Goal: Information Seeking & Learning: Learn about a topic

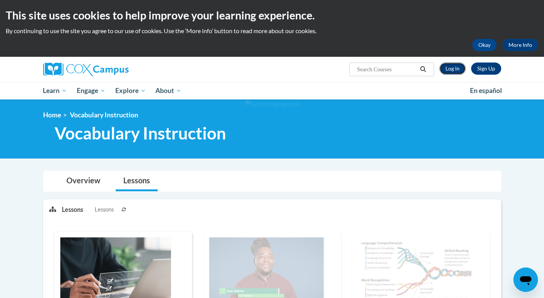
click at [457, 68] on link "Log In" at bounding box center [452, 69] width 26 height 12
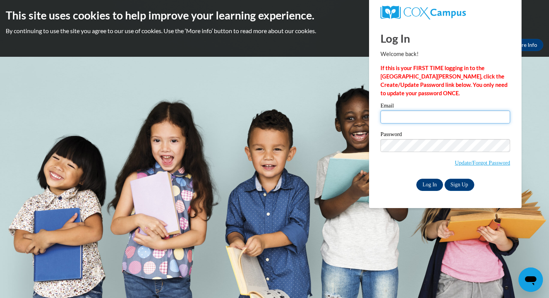
type input "aschulz@cambridge.k12.wi.us"
click at [431, 180] on input "Log In" at bounding box center [430, 185] width 27 height 12
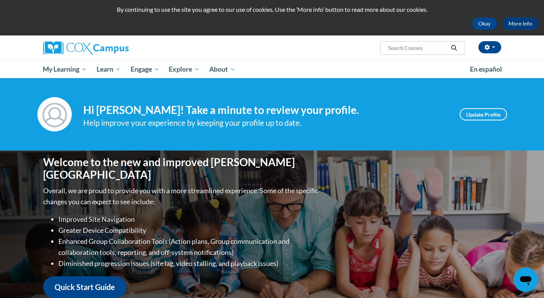
scroll to position [11, 0]
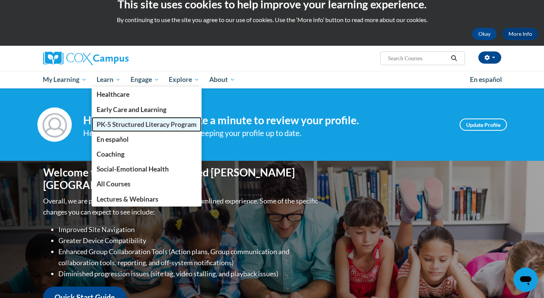
click at [122, 127] on span "PK-5 Structured Literacy Program" at bounding box center [147, 125] width 100 height 8
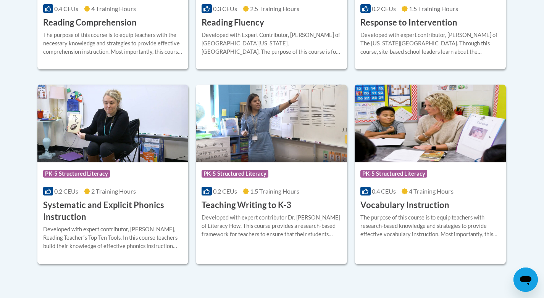
scroll to position [839, 0]
click at [431, 122] on img at bounding box center [429, 123] width 151 height 78
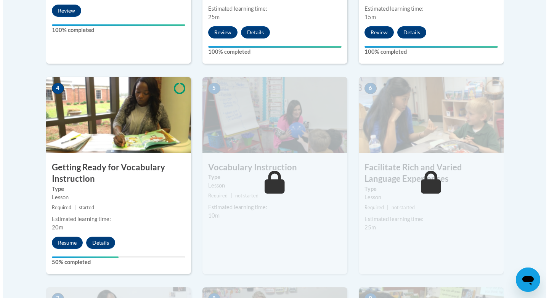
scroll to position [389, 0]
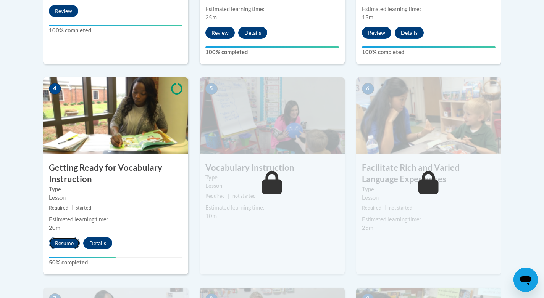
click at [63, 241] on button "Resume" at bounding box center [64, 243] width 31 height 12
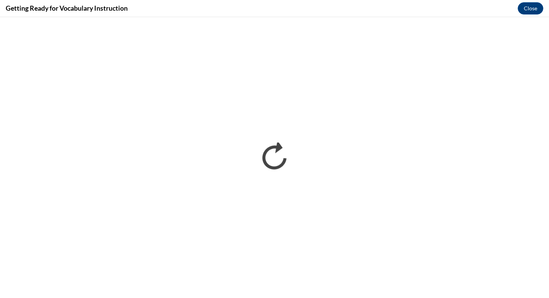
scroll to position [0, 0]
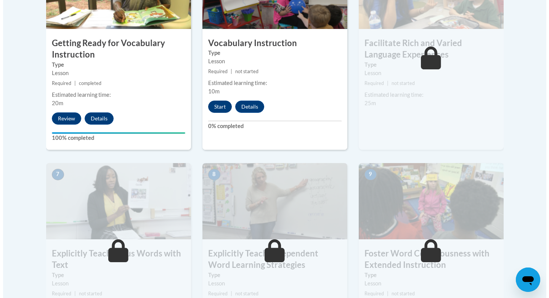
scroll to position [512, 0]
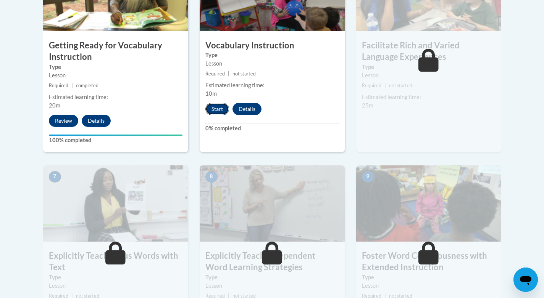
click at [217, 111] on button "Start" at bounding box center [217, 109] width 24 height 12
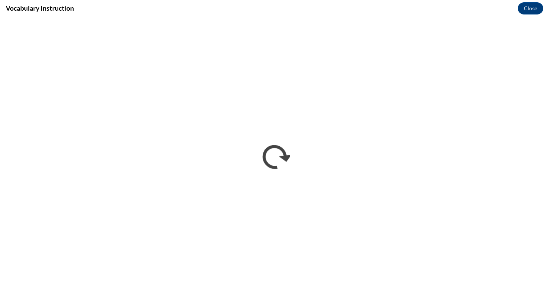
scroll to position [0, 0]
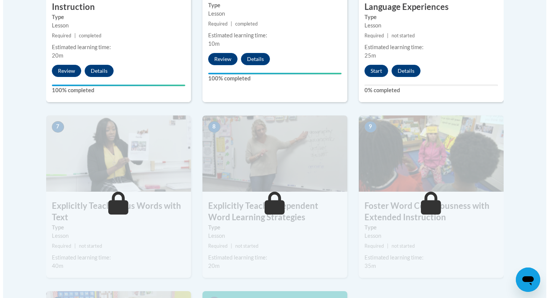
scroll to position [561, 0]
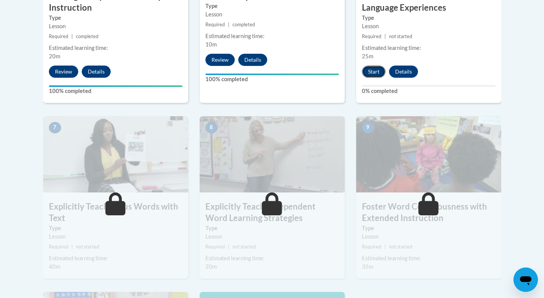
click at [373, 71] on button "Start" at bounding box center [374, 72] width 24 height 12
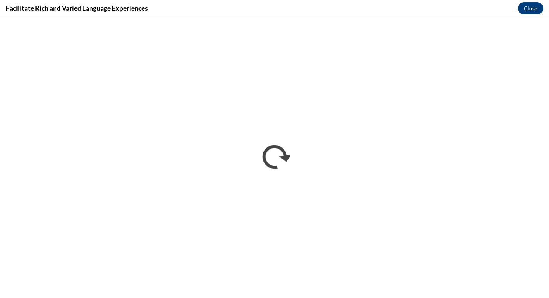
scroll to position [0, 0]
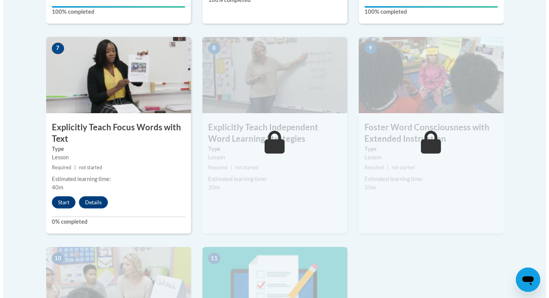
scroll to position [641, 0]
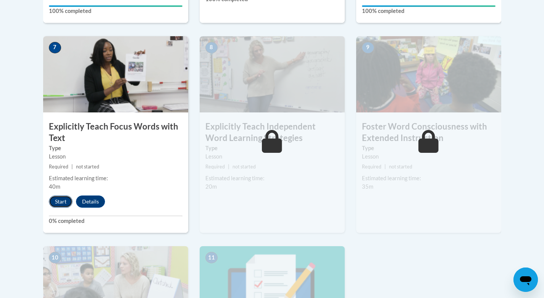
click at [60, 204] on button "Start" at bounding box center [61, 202] width 24 height 12
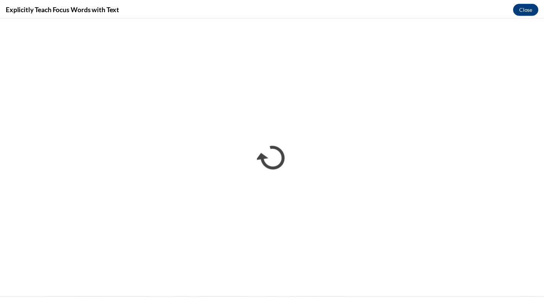
scroll to position [0, 0]
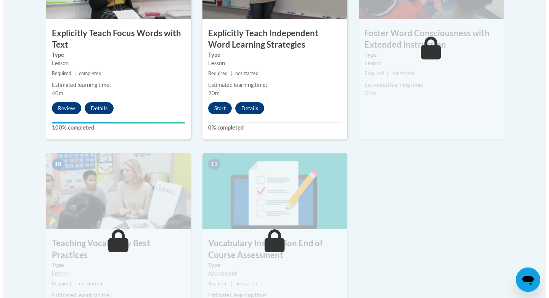
scroll to position [734, 0]
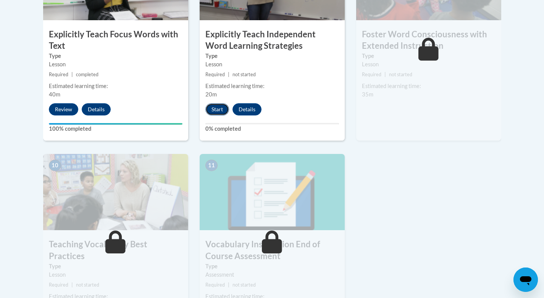
click at [225, 108] on button "Start" at bounding box center [217, 109] width 24 height 12
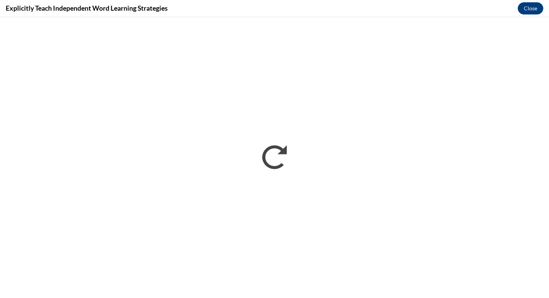
scroll to position [0, 0]
